Goal: Information Seeking & Learning: Learn about a topic

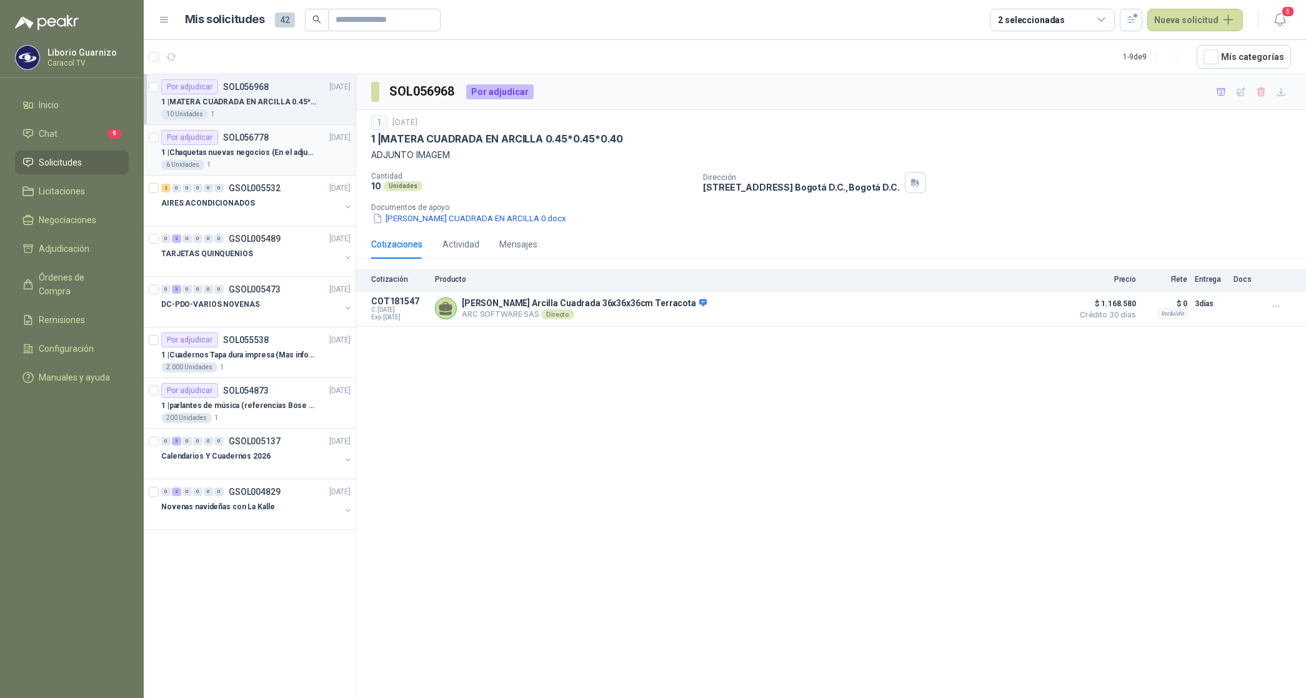
click at [219, 154] on p "1 | Chaquetas nuevas negocios (En el adjunto mas informacion)" at bounding box center [239, 153] width 156 height 12
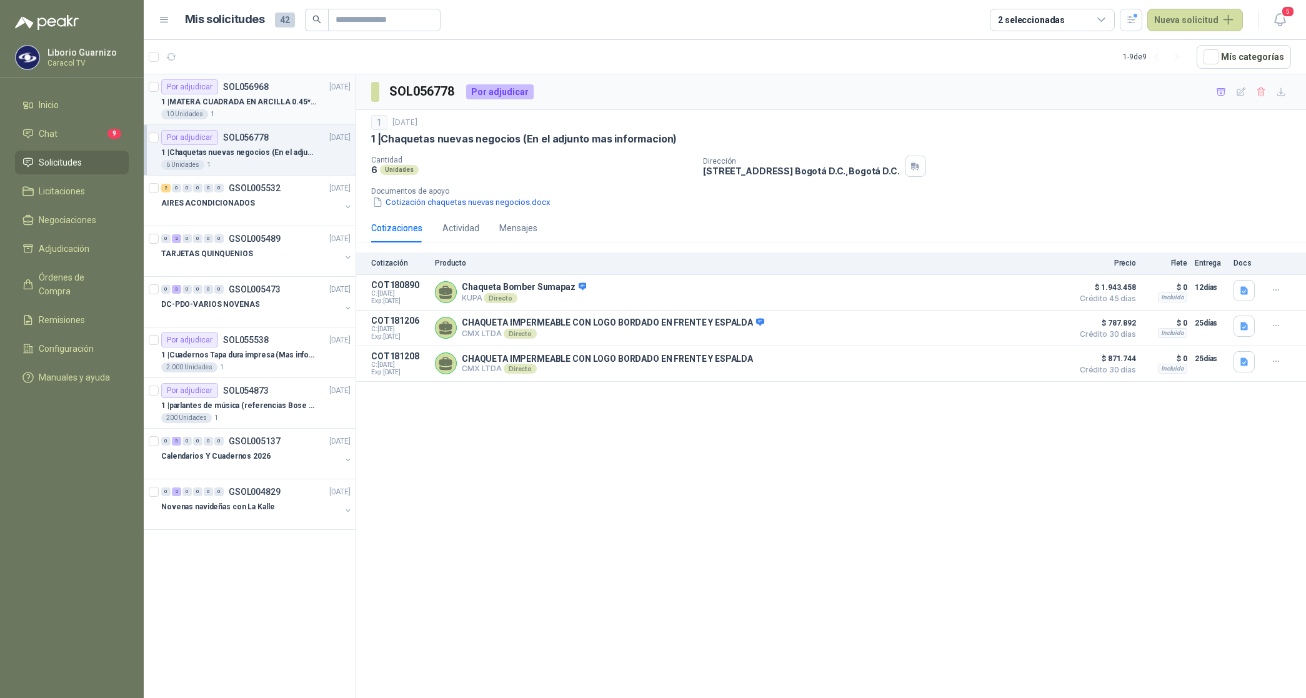
click at [253, 100] on p "1 | [PERSON_NAME] CUADRADA EN ARCILLA 0.45*0.45*0.40" at bounding box center [239, 102] width 156 height 12
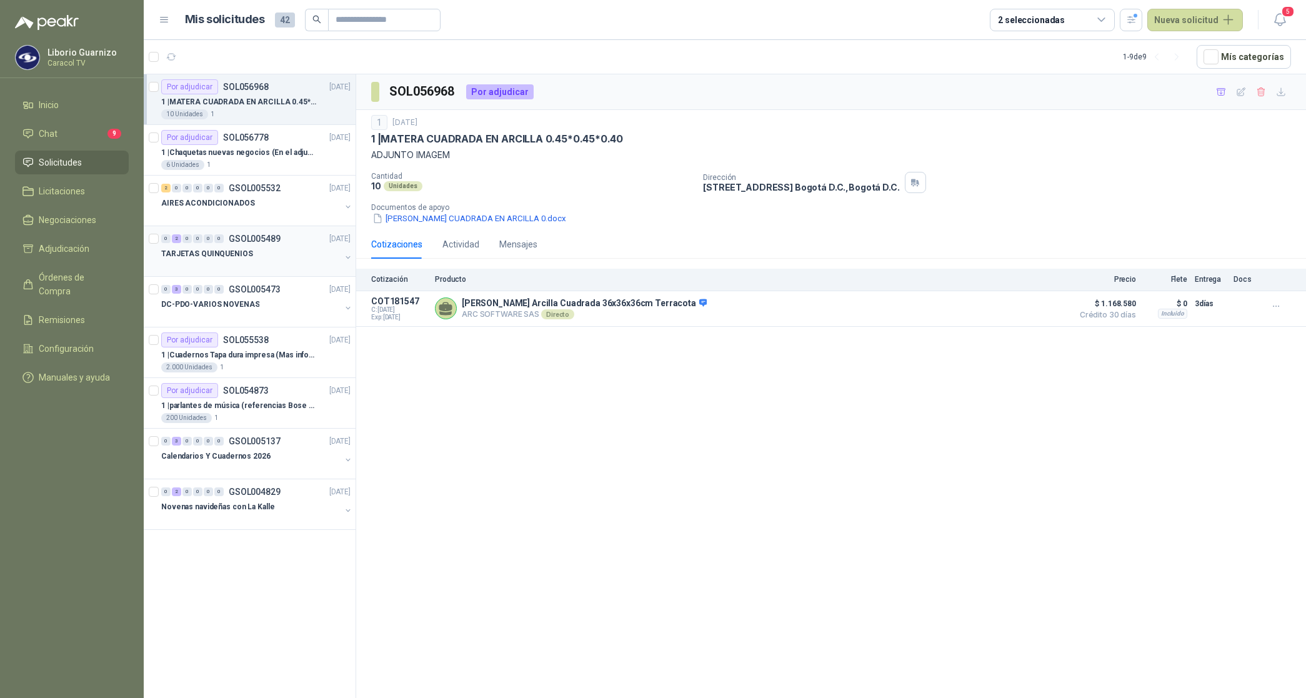
click at [211, 257] on p "TARJETAS QUINQUENIOS" at bounding box center [207, 254] width 92 height 12
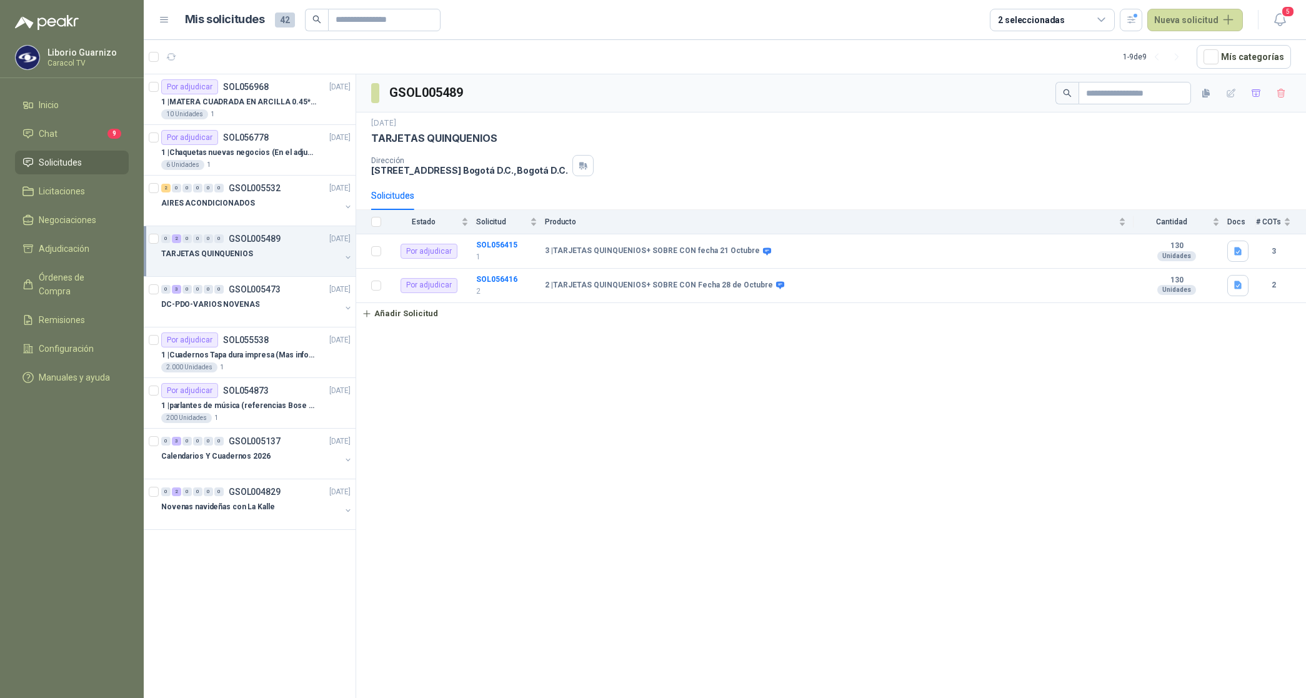
click at [242, 258] on p "TARJETAS QUINQUENIOS" at bounding box center [207, 254] width 92 height 12
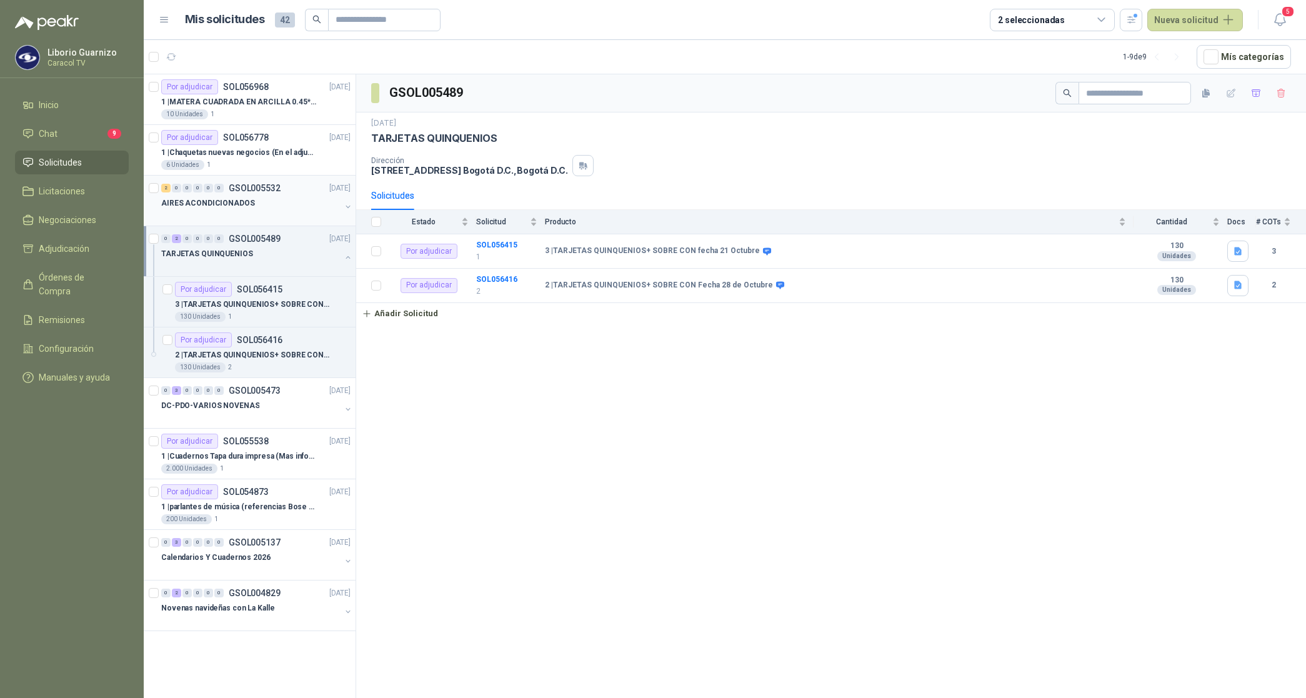
click at [237, 196] on div "AIRES ACONDICIONADOS" at bounding box center [250, 203] width 179 height 15
click at [257, 106] on p "1 | [PERSON_NAME] CUADRADA EN ARCILLA 0.45*0.45*0.40" at bounding box center [239, 102] width 156 height 12
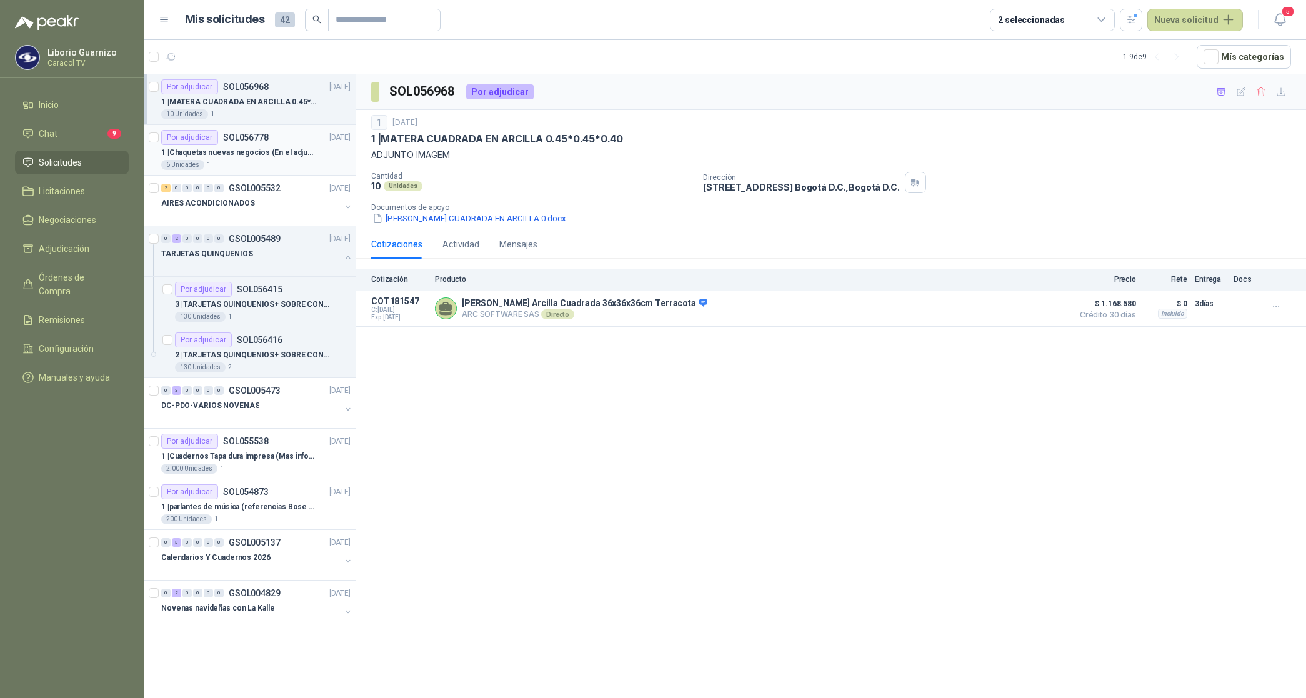
click at [234, 152] on p "1 | Chaquetas nuevas negocios (En el adjunto mas informacion)" at bounding box center [239, 153] width 156 height 12
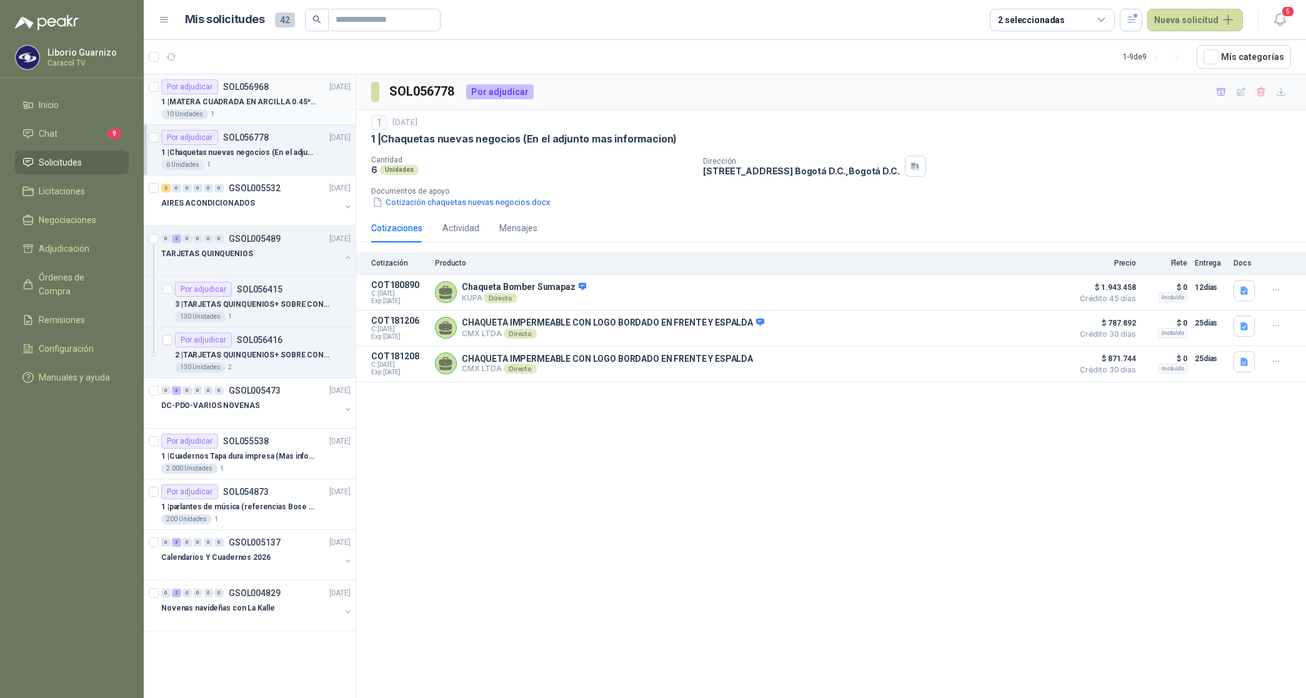
click at [246, 102] on p "1 | [PERSON_NAME] CUADRADA EN ARCILLA 0.45*0.45*0.40" at bounding box center [239, 102] width 156 height 12
